Goal: Navigation & Orientation: Find specific page/section

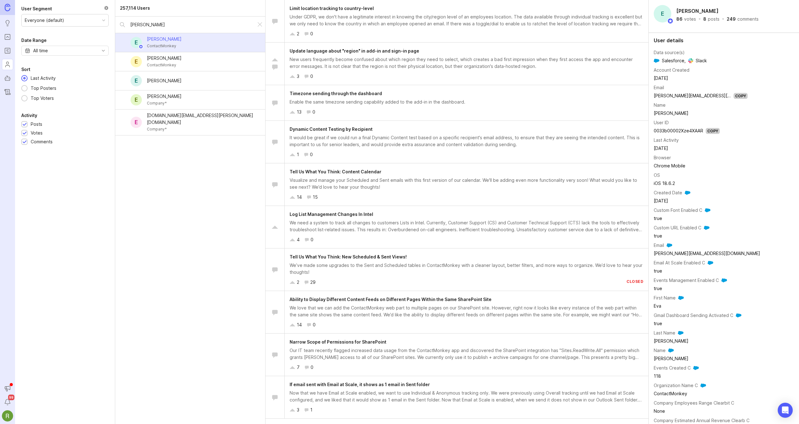
click at [8, 51] on icon "Roadmaps" at bounding box center [7, 51] width 2 height 0
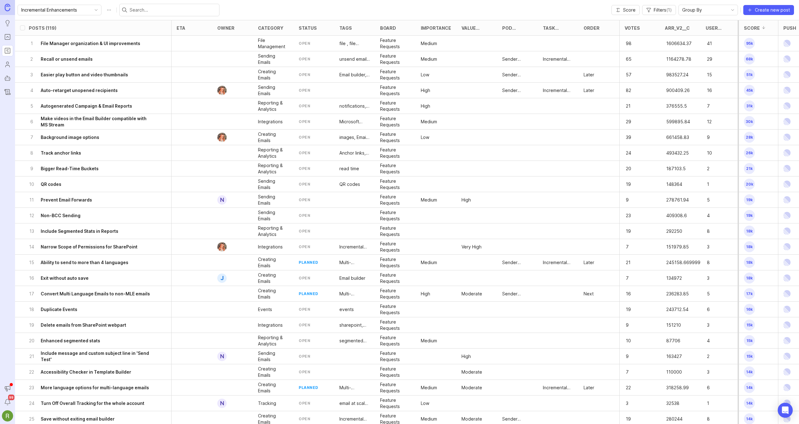
click at [91, 10] on icon "toggle icon" at bounding box center [96, 10] width 10 height 5
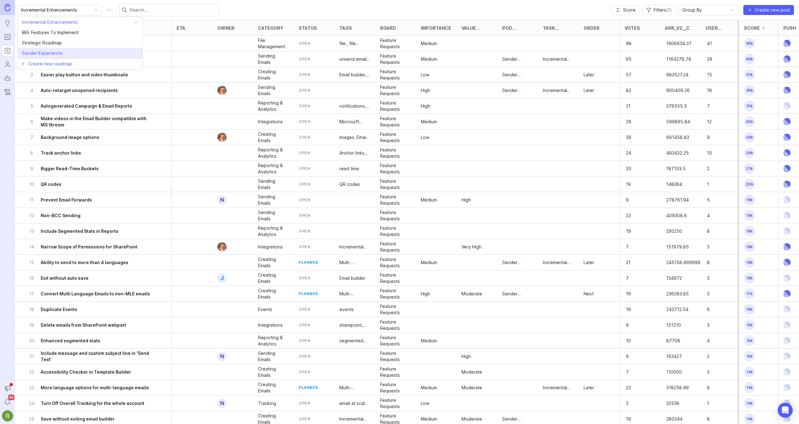
click at [60, 53] on span "Sender Experience" at bounding box center [42, 53] width 40 height 7
type input "Sender Experience"
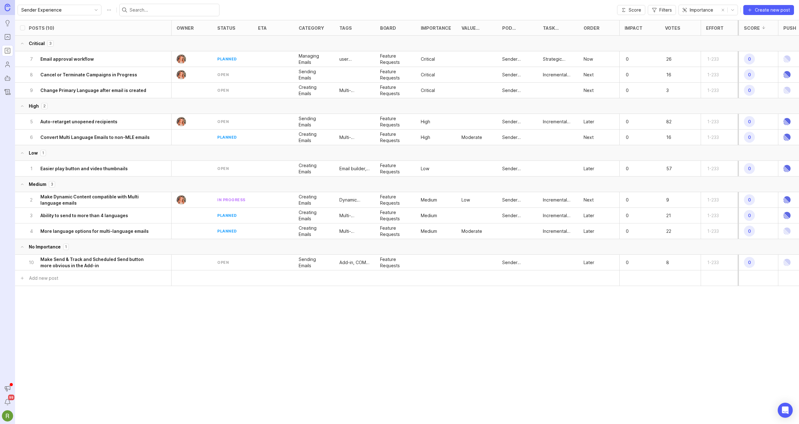
click at [11, 50] on icon "Roadmaps" at bounding box center [7, 51] width 7 height 8
click at [8, 35] on icon "Portal" at bounding box center [7, 37] width 7 height 8
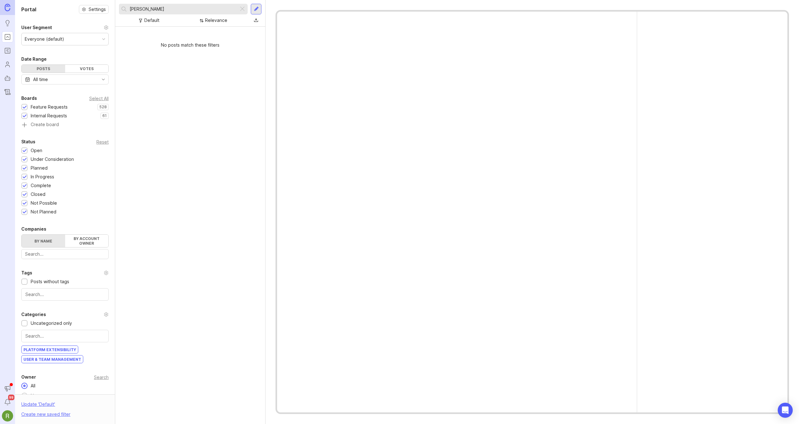
click at [7, 51] on icon "Roadmaps" at bounding box center [7, 51] width 2 height 0
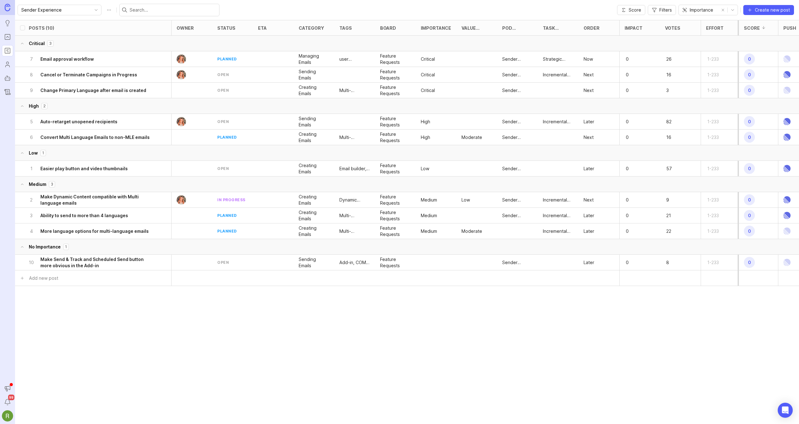
click at [9, 37] on icon "Portal" at bounding box center [7, 37] width 7 height 8
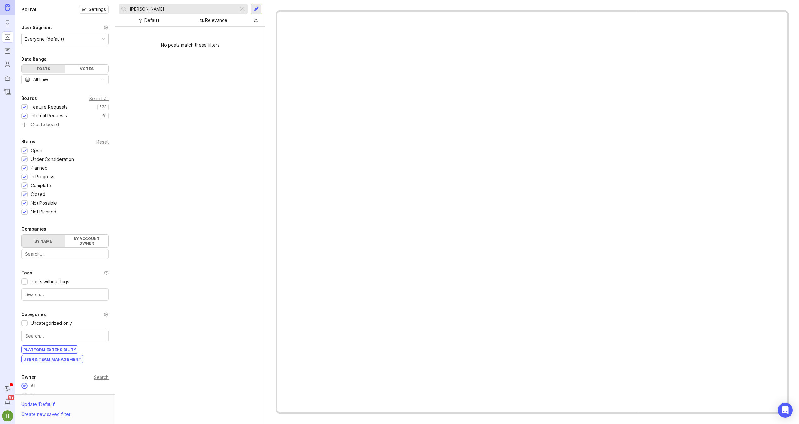
click at [8, 50] on icon "Roadmaps" at bounding box center [7, 51] width 7 height 8
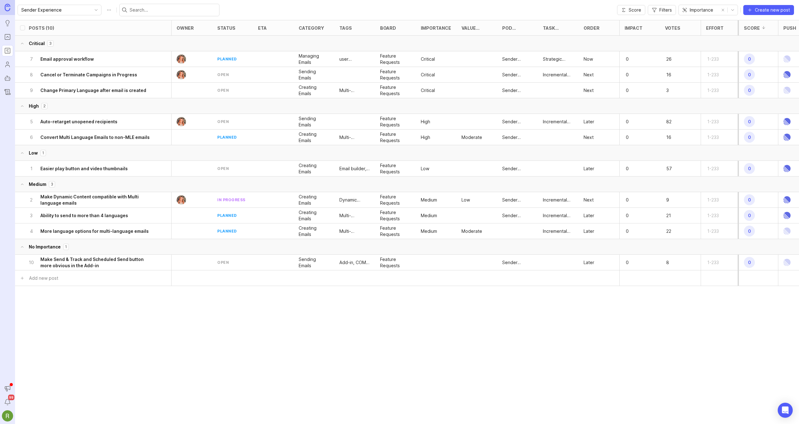
click at [8, 69] on link "Users" at bounding box center [7, 64] width 11 height 11
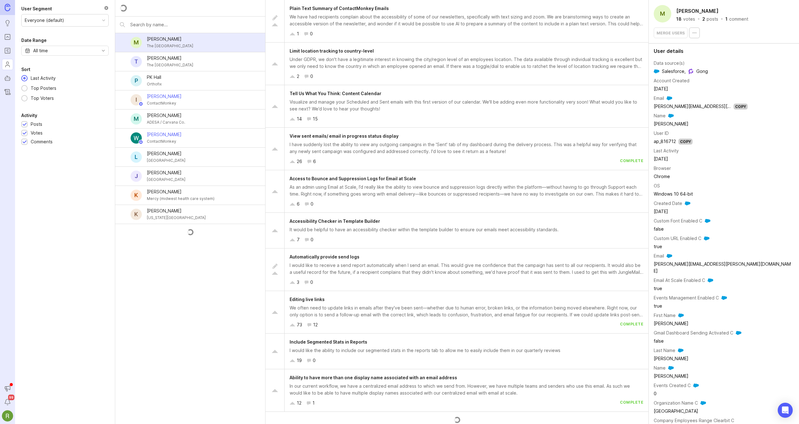
click at [8, 52] on icon "Roadmaps" at bounding box center [7, 51] width 7 height 8
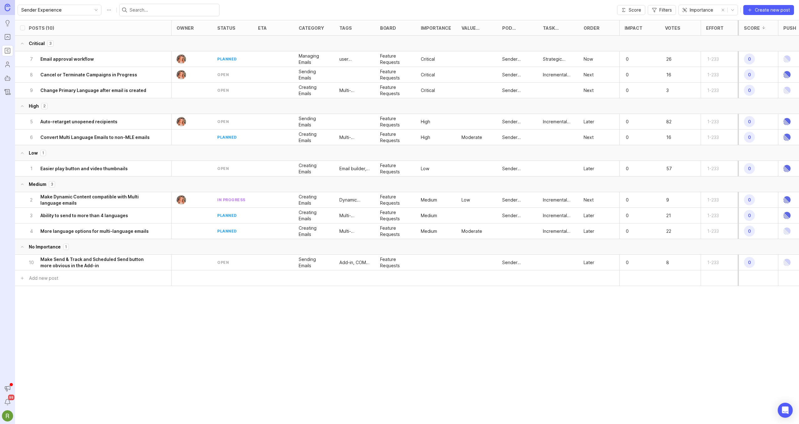
click at [91, 10] on icon "toggle icon" at bounding box center [96, 10] width 10 height 5
click at [75, 23] on span "Incremental Enhancements" at bounding box center [50, 22] width 56 height 7
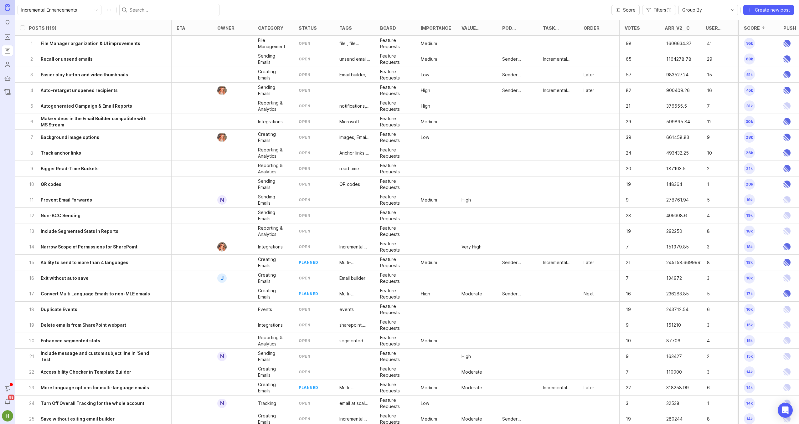
click at [7, 38] on icon "Portal" at bounding box center [7, 37] width 7 height 8
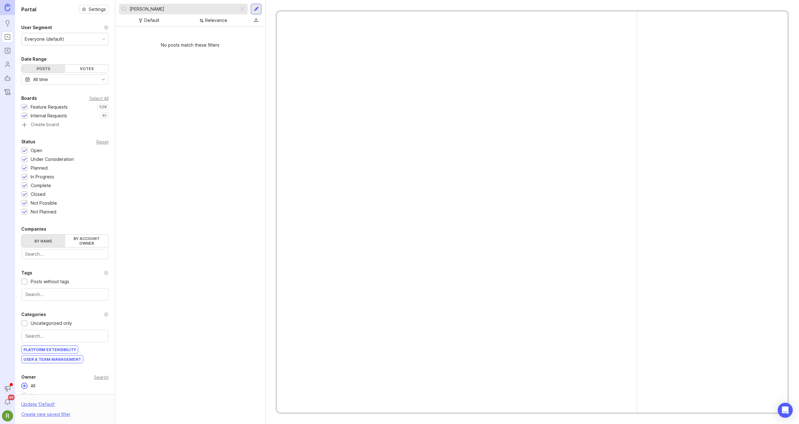
click at [8, 52] on icon "Roadmaps" at bounding box center [7, 51] width 7 height 8
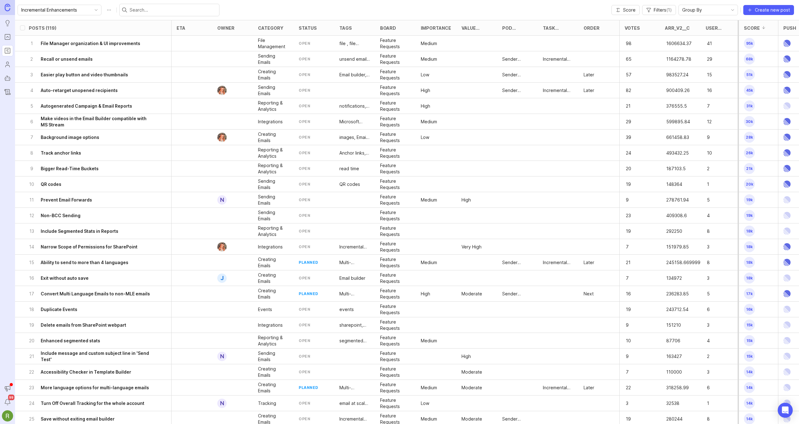
click at [91, 9] on icon "toggle icon" at bounding box center [96, 10] width 10 height 5
click at [53, 54] on span "Sender Experience" at bounding box center [42, 53] width 40 height 7
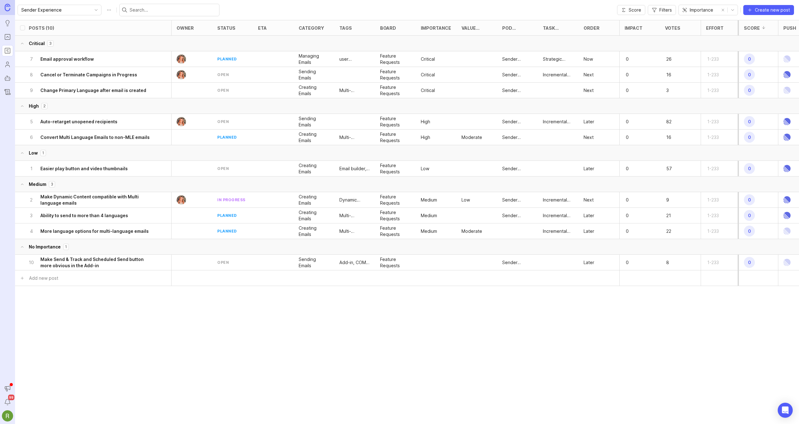
click at [91, 11] on icon "toggle icon" at bounding box center [96, 10] width 10 height 5
click at [179, 346] on div "Posts (10) owner status eta category tags board Importance Value Scale Pod Owne…" at bounding box center [412, 197] width 794 height 354
click at [91, 12] on icon "toggle icon" at bounding box center [96, 10] width 10 height 5
click at [69, 23] on span "Incremental Enhancements" at bounding box center [50, 22] width 56 height 7
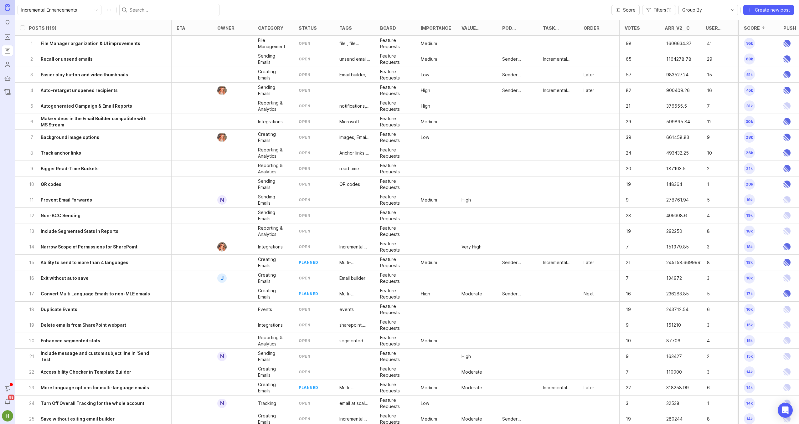
click at [91, 9] on icon "toggle icon" at bounding box center [96, 10] width 10 height 5
click at [64, 52] on li "Sender Experience" at bounding box center [80, 53] width 125 height 10
